Goal: Task Accomplishment & Management: Use online tool/utility

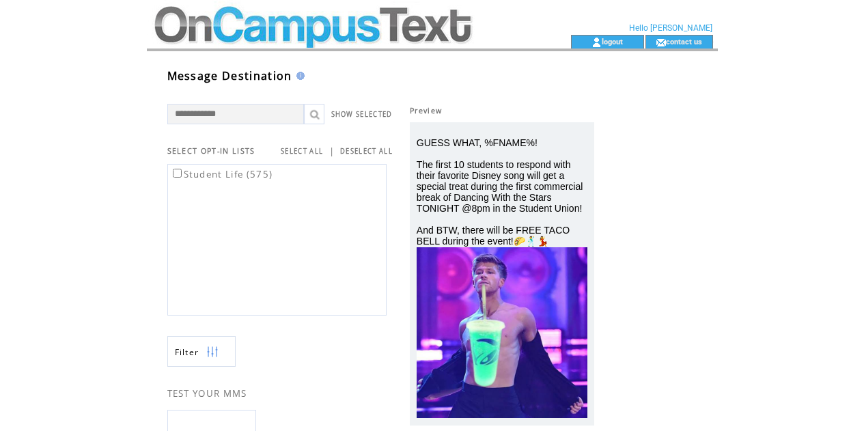
click at [305, 30] on td at bounding box center [334, 17] width 375 height 35
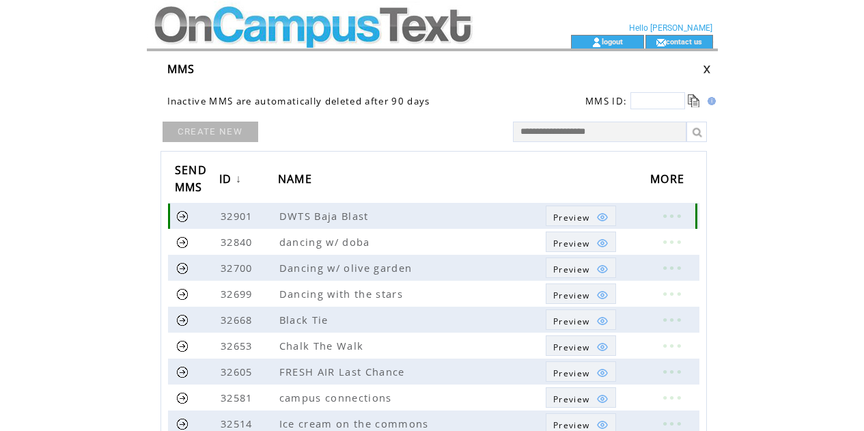
click at [599, 211] on img at bounding box center [603, 217] width 12 height 12
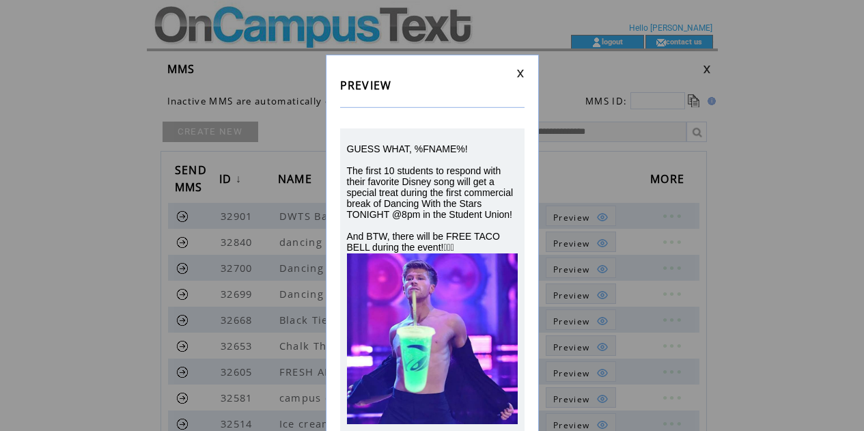
click at [517, 75] on link at bounding box center [521, 73] width 8 height 9
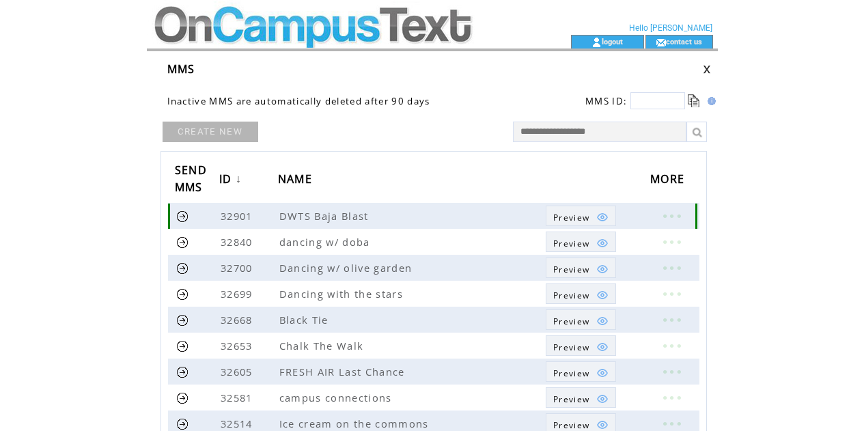
click at [582, 218] on span "Preview" at bounding box center [571, 218] width 36 height 12
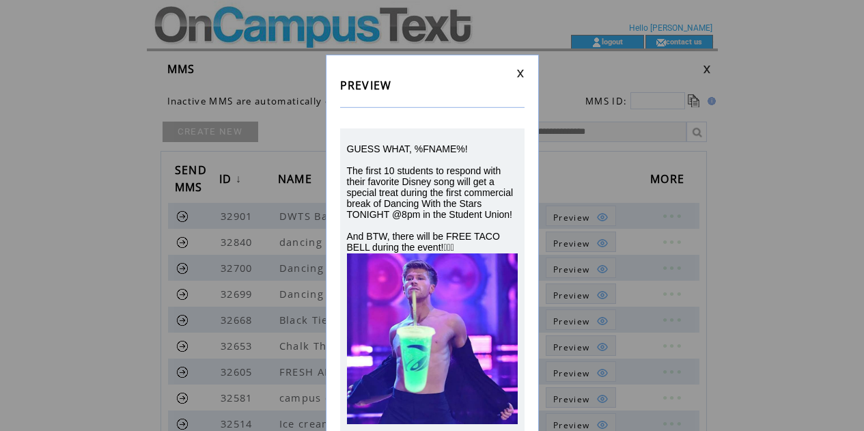
click at [519, 72] on link at bounding box center [521, 73] width 8 height 9
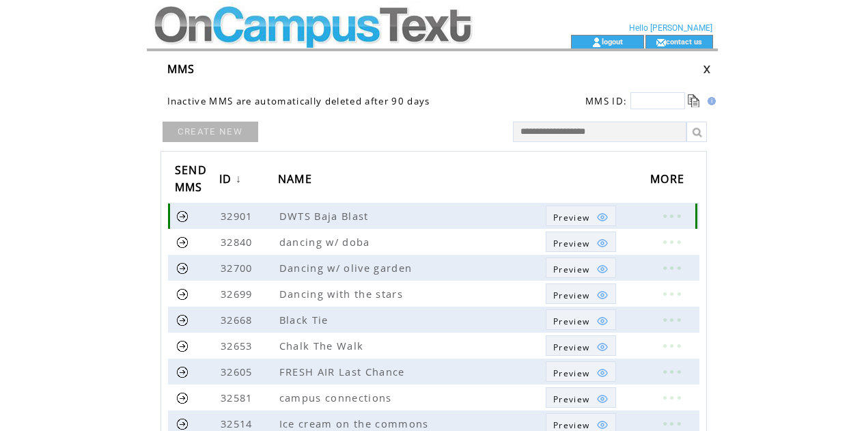
click at [182, 217] on link at bounding box center [182, 216] width 13 height 13
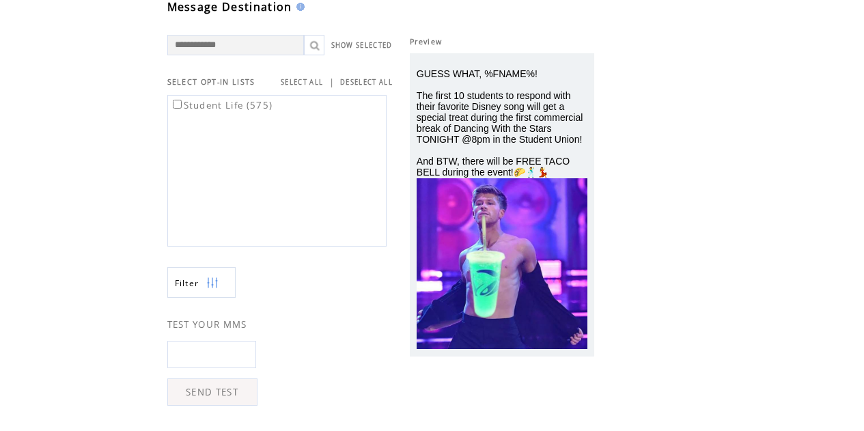
scroll to position [68, 0]
